Goal: Go to known website: Access a specific website the user already knows

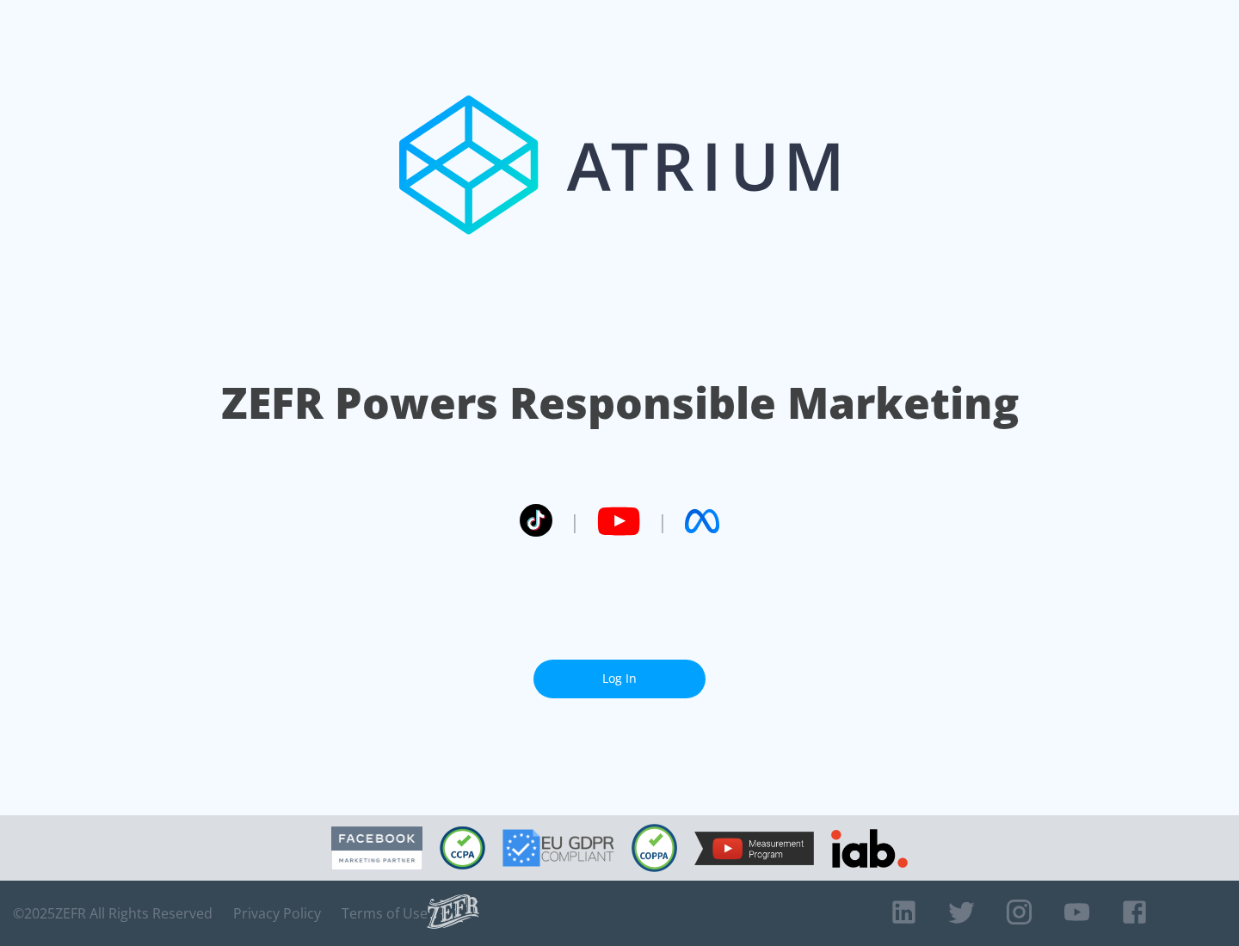
click at [619, 672] on link "Log In" at bounding box center [619, 679] width 172 height 39
